Goal: Information Seeking & Learning: Learn about a topic

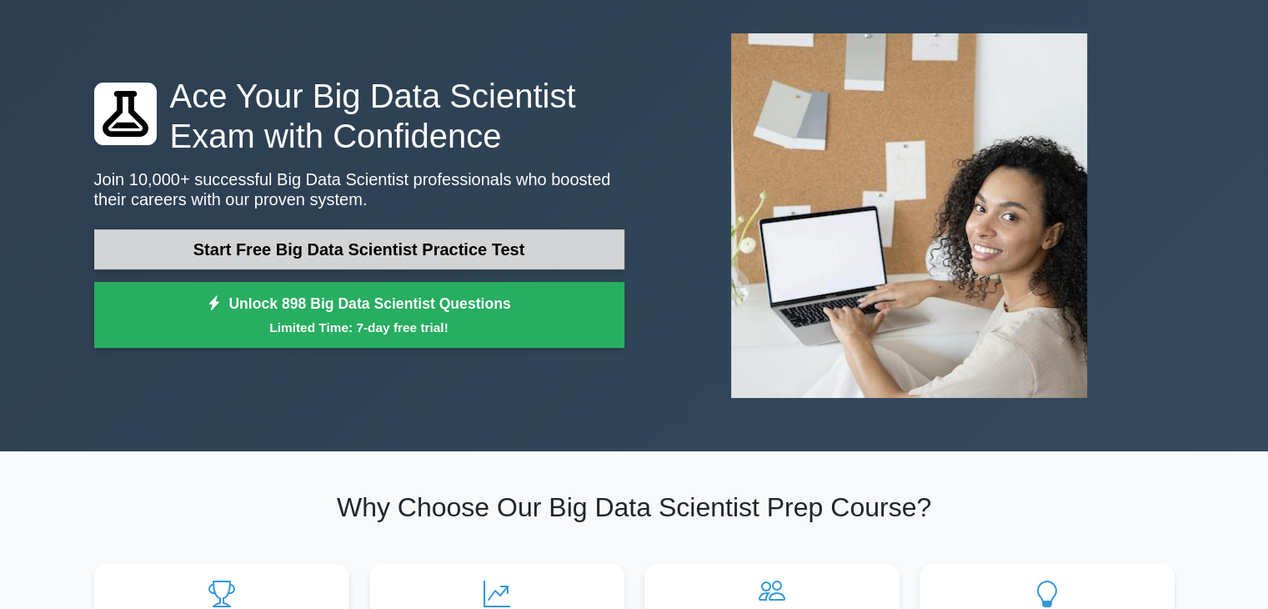
click at [377, 255] on link "Start Free Big Data Scientist Practice Test" at bounding box center [359, 249] width 530 height 40
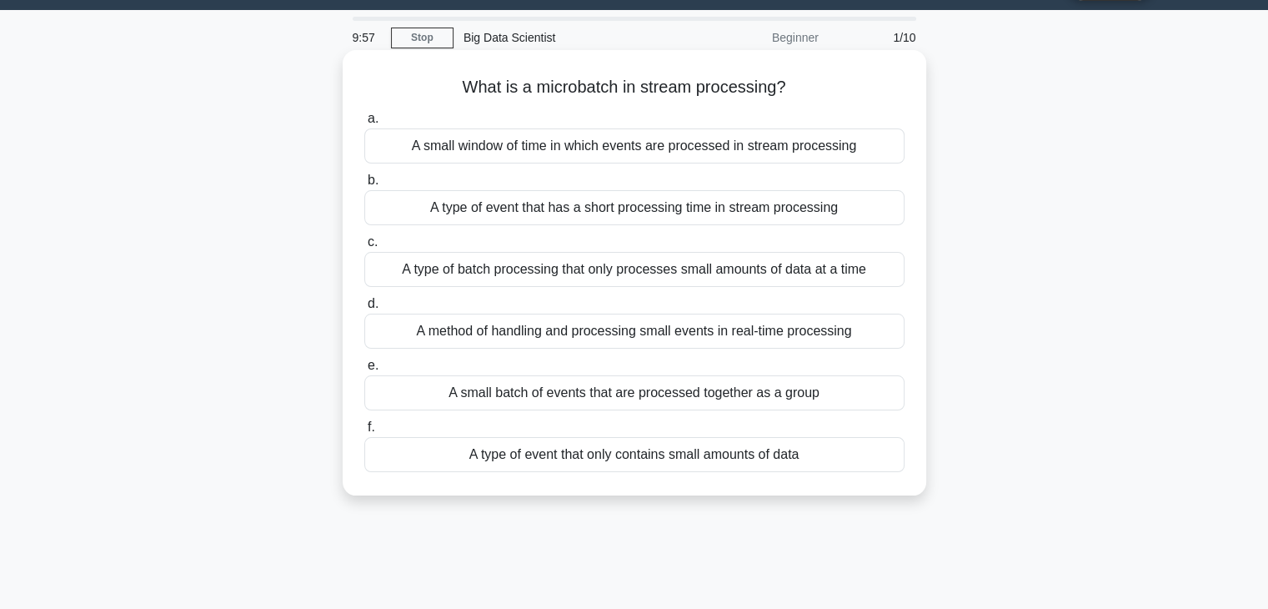
scroll to position [43, 0]
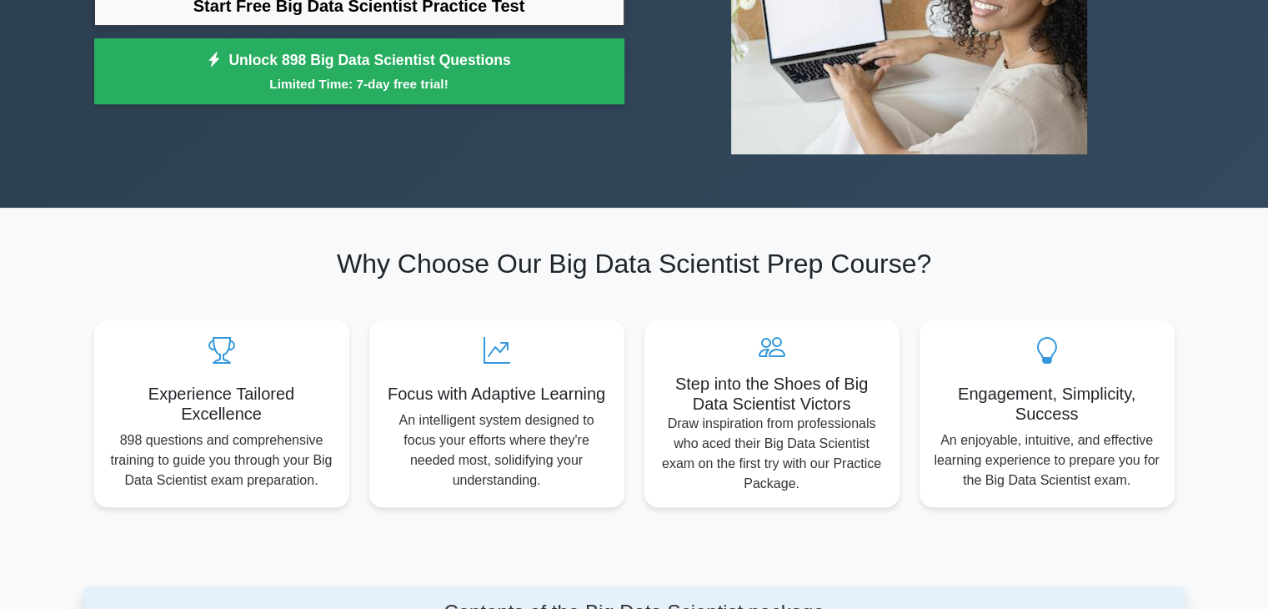
scroll to position [318, 0]
